Goal: Find specific page/section: Find specific page/section

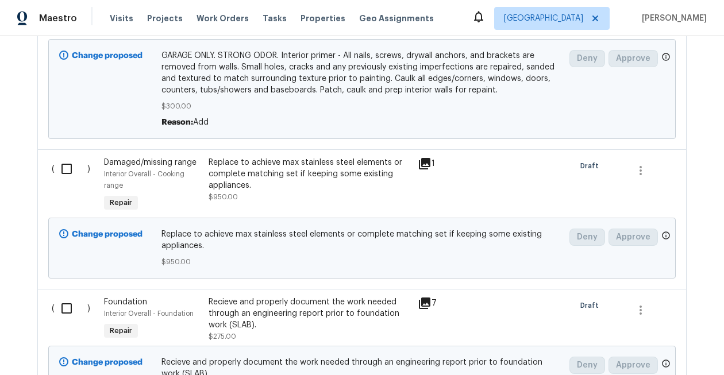
scroll to position [478, 0]
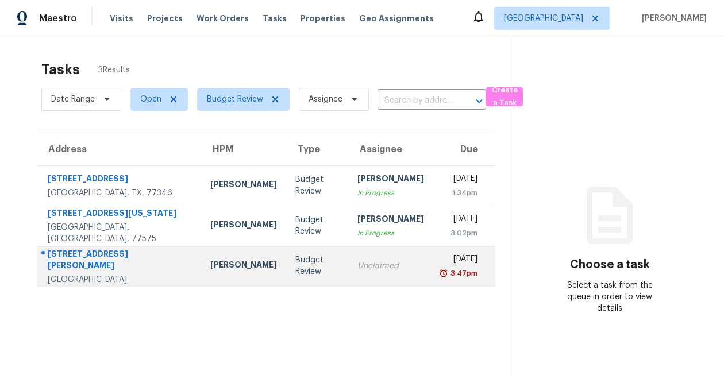
click at [93, 258] on div "[STREET_ADDRESS][PERSON_NAME]" at bounding box center [120, 261] width 144 height 26
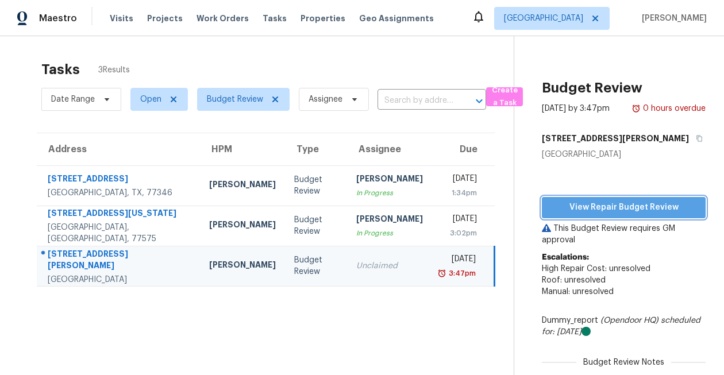
click at [619, 210] on button "View Repair Budget Review" at bounding box center [624, 207] width 164 height 21
